Goal: Transaction & Acquisition: Book appointment/travel/reservation

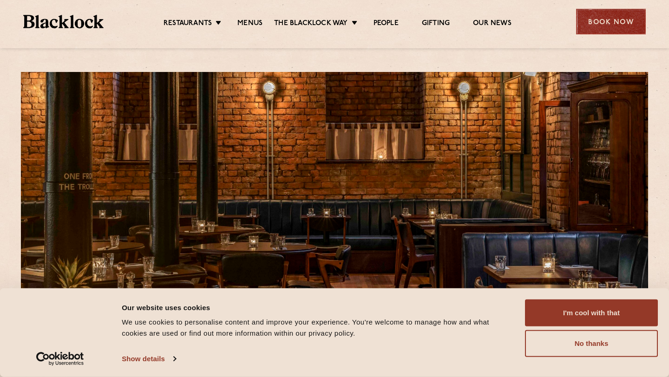
click at [598, 20] on div "Book Now" at bounding box center [611, 22] width 70 height 26
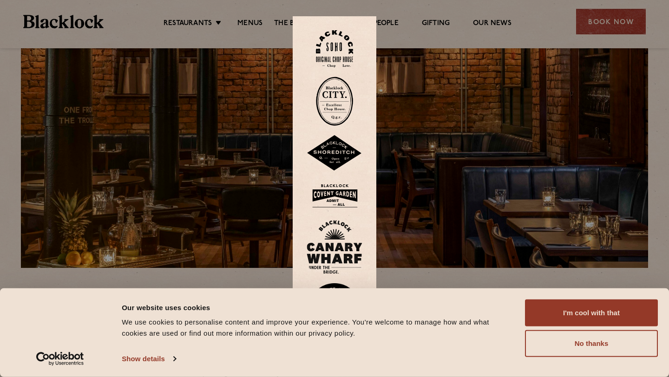
scroll to position [65, 0]
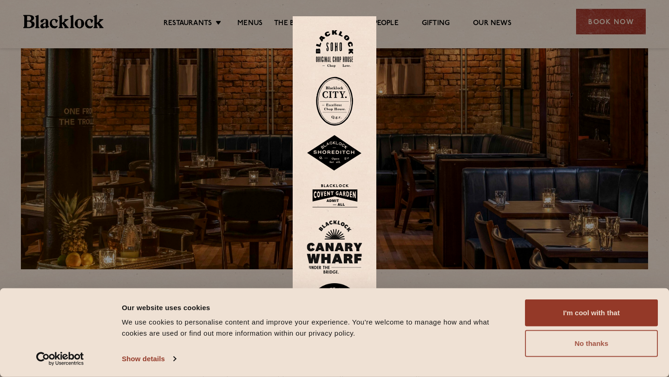
click at [558, 340] on button "No thanks" at bounding box center [591, 343] width 133 height 27
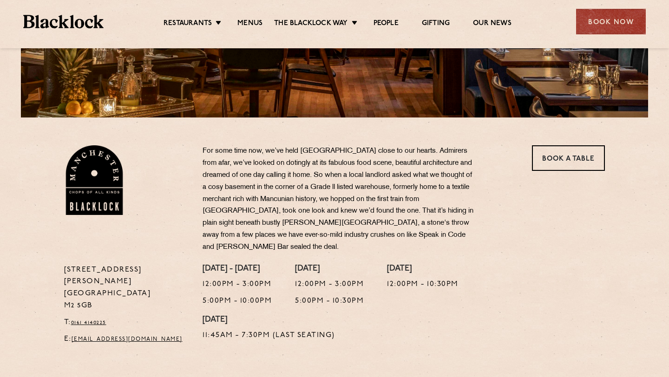
scroll to position [215, 0]
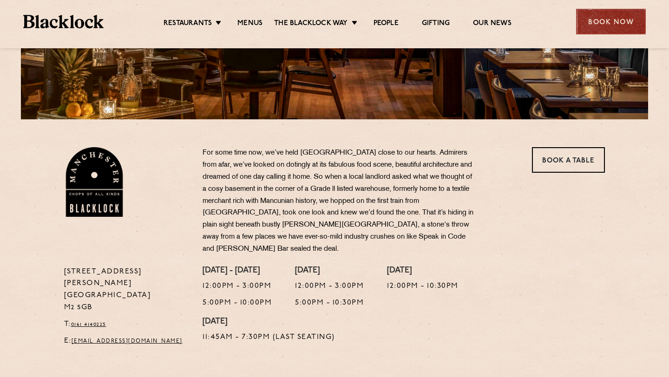
click at [587, 26] on div "Book Now" at bounding box center [611, 22] width 70 height 26
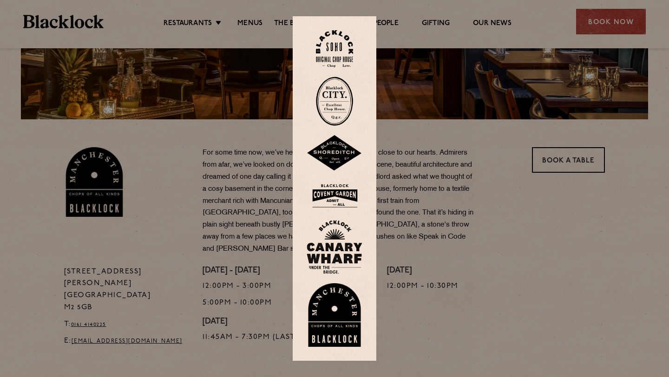
click at [511, 138] on div at bounding box center [334, 188] width 669 height 377
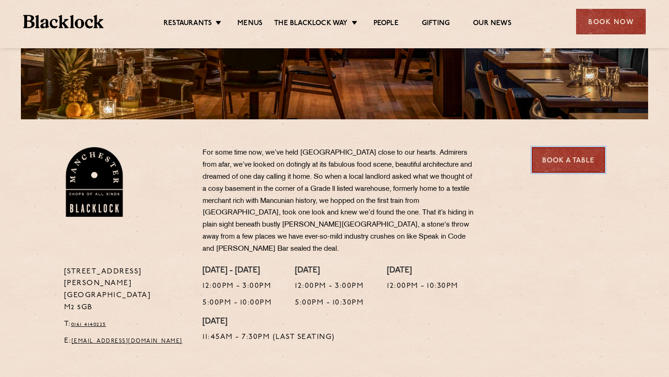
click at [561, 164] on link "Book a Table" at bounding box center [568, 160] width 73 height 26
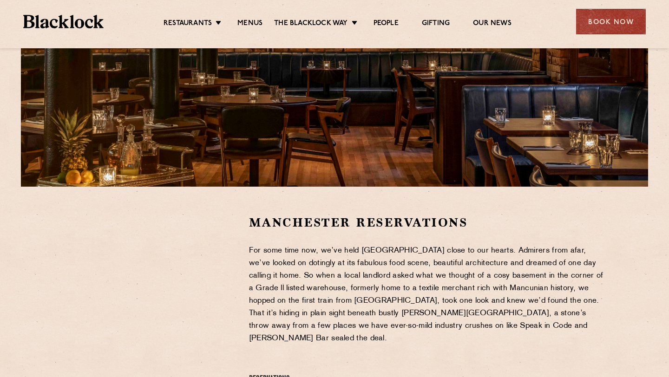
scroll to position [162, 0]
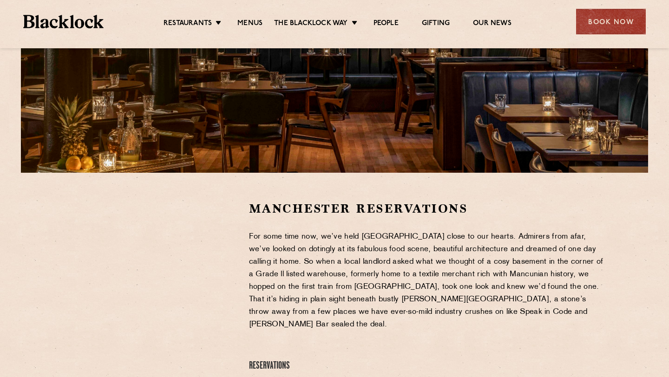
click at [229, 301] on div at bounding box center [149, 271] width 171 height 140
